Goal: Task Accomplishment & Management: Use online tool/utility

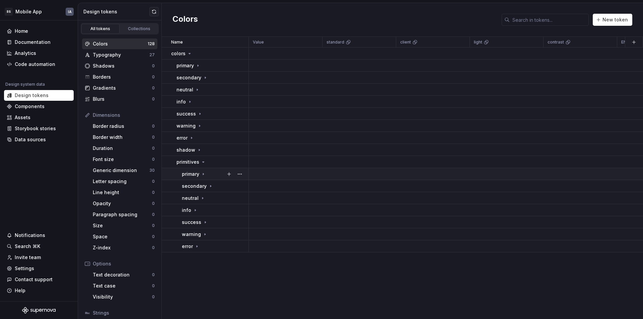
click at [203, 175] on icon at bounding box center [203, 174] width 5 height 5
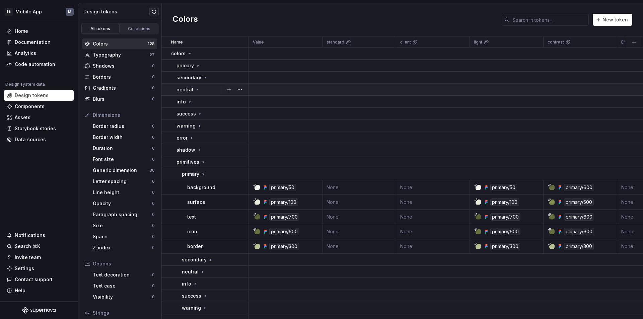
click at [195, 88] on icon at bounding box center [197, 89] width 5 height 5
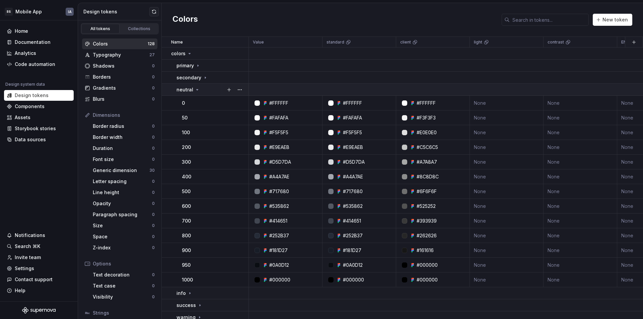
click at [198, 91] on icon at bounding box center [197, 89] width 5 height 5
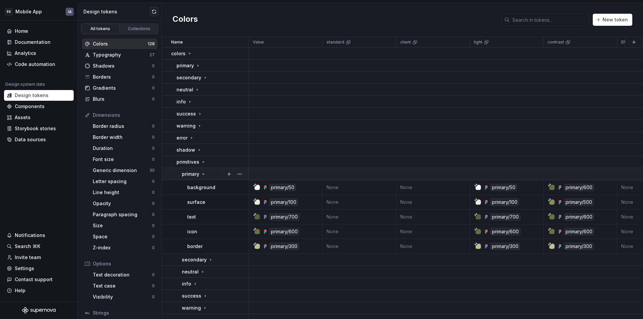
click at [203, 174] on icon at bounding box center [203, 174] width 5 height 5
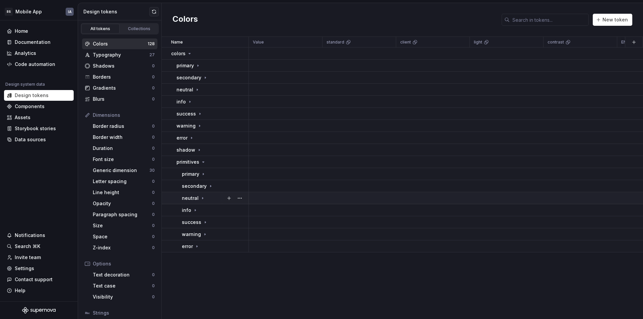
click at [202, 199] on icon at bounding box center [202, 198] width 5 height 5
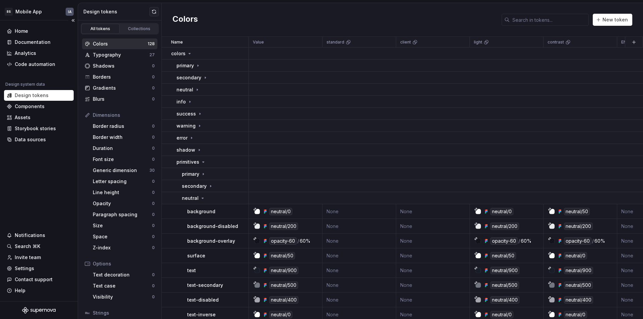
click at [39, 308] on icon "Supernova Logo" at bounding box center [39, 310] width 34 height 7
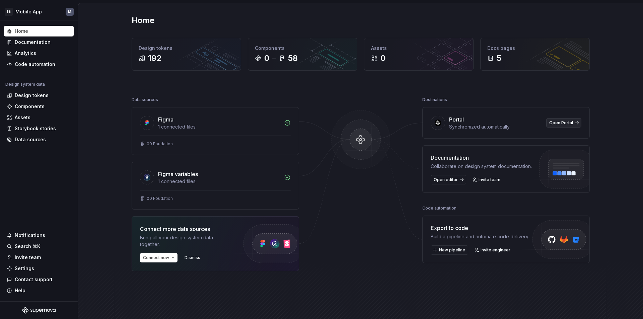
click at [559, 124] on span "Open Portal" at bounding box center [562, 122] width 24 height 5
click at [172, 258] on button "Connect new" at bounding box center [159, 257] width 38 height 9
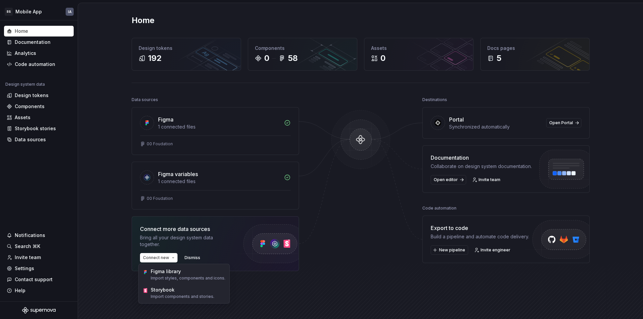
click at [207, 248] on div "Bring all your design system data together." at bounding box center [185, 241] width 90 height 13
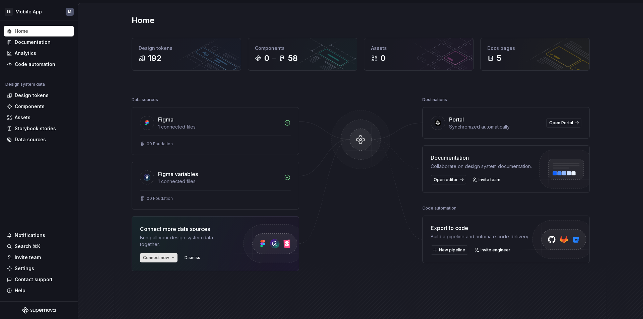
click at [171, 257] on button "Connect new" at bounding box center [159, 257] width 38 height 9
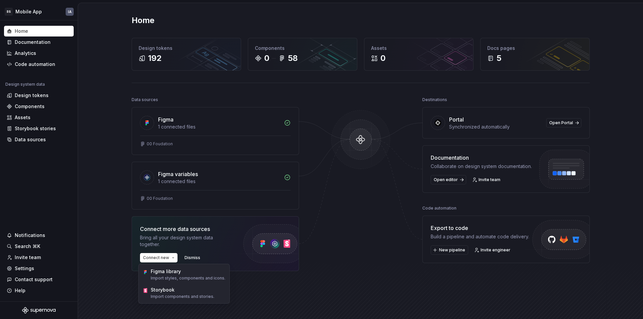
click at [346, 254] on div at bounding box center [360, 200] width 67 height 210
